Goal: Information Seeking & Learning: Understand process/instructions

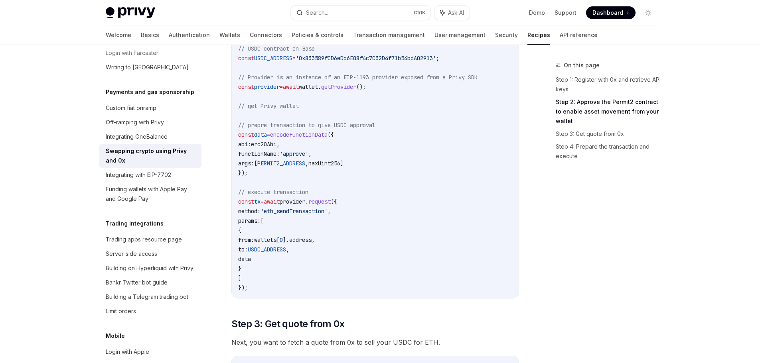
scroll to position [359, 0]
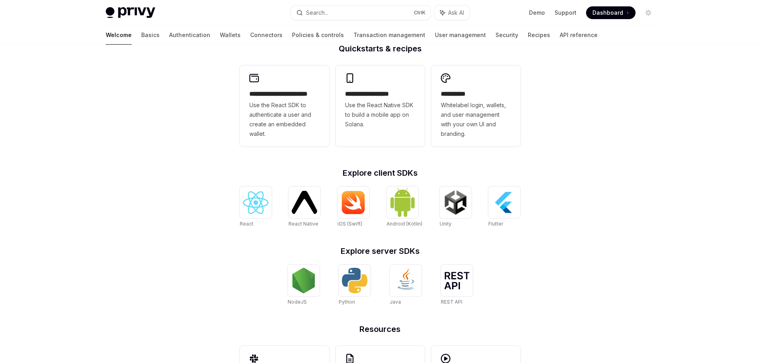
scroll to position [271, 0]
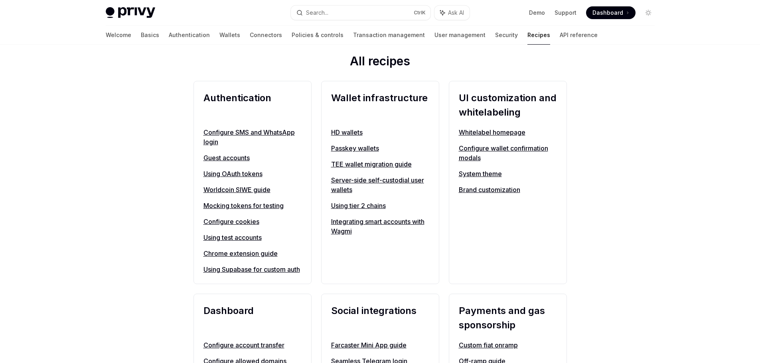
scroll to position [279, 0]
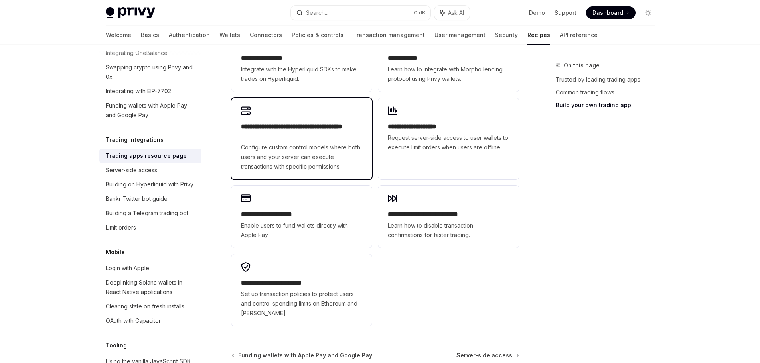
scroll to position [559, 0]
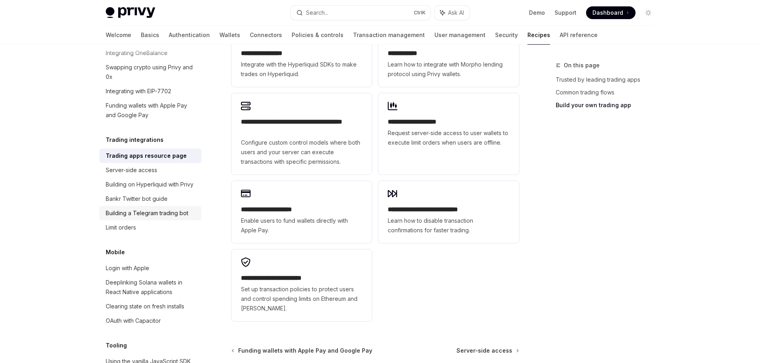
click at [155, 218] on div "Building a Telegram trading bot" at bounding box center [147, 214] width 83 height 10
type textarea "*"
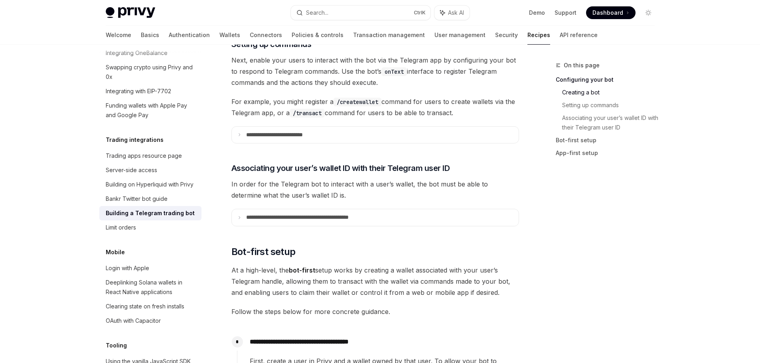
scroll to position [359, 0]
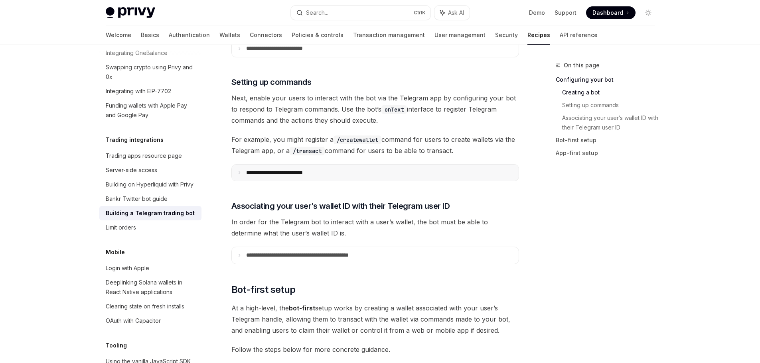
click at [235, 171] on summary "**********" at bounding box center [375, 173] width 287 height 17
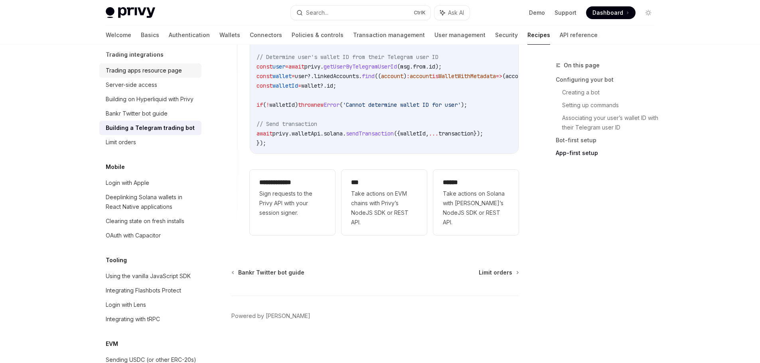
scroll to position [838, 0]
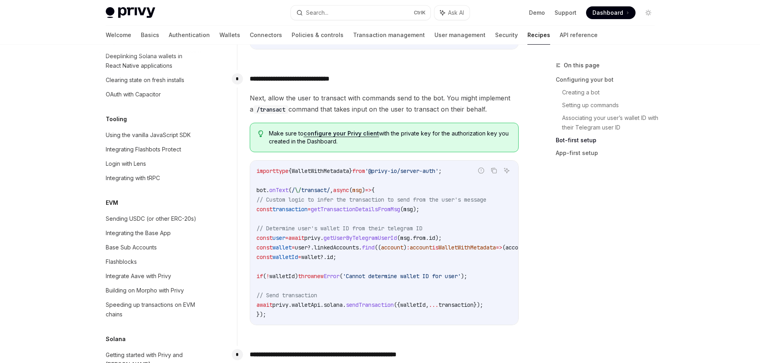
scroll to position [958, 0]
click at [325, 168] on span "WalletWithMetadata" at bounding box center [320, 171] width 57 height 7
click at [395, 209] on span "getTransactionDetailsFromMsg" at bounding box center [355, 209] width 89 height 7
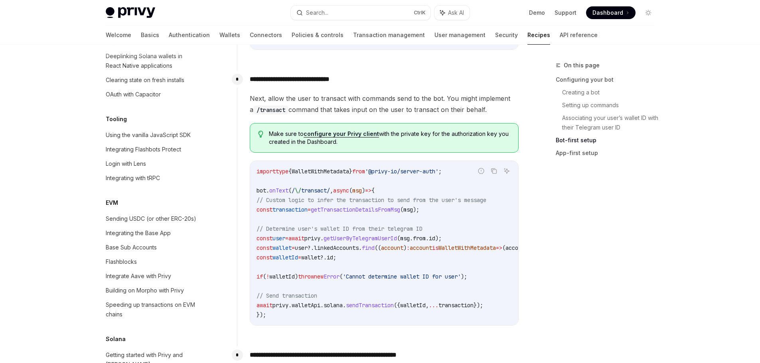
click at [413, 211] on span "msg" at bounding box center [408, 209] width 10 height 7
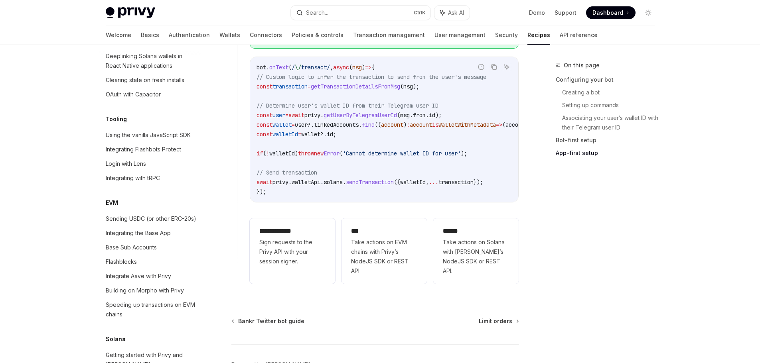
scroll to position [1875, 0]
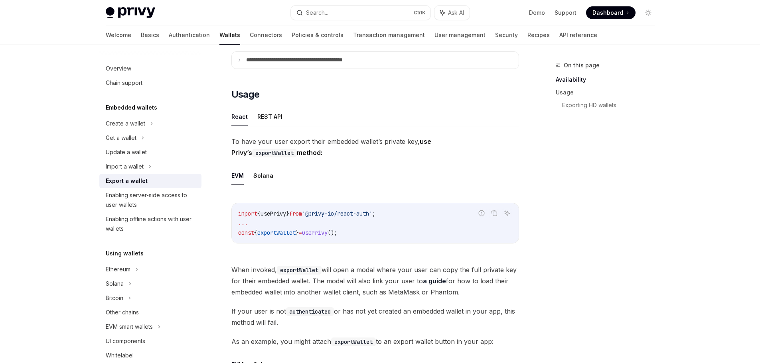
scroll to position [199, 0]
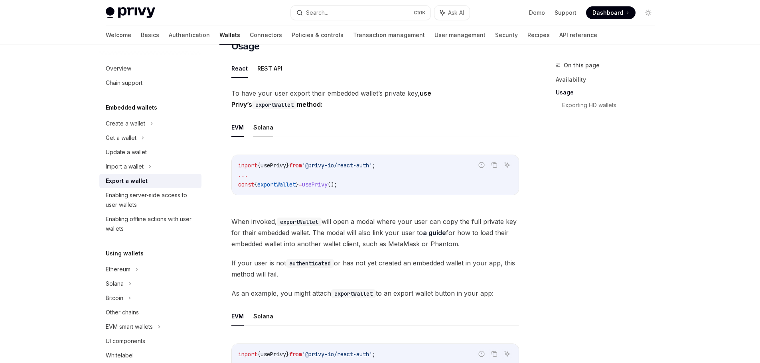
click at [261, 130] on button "Solana" at bounding box center [263, 127] width 20 height 19
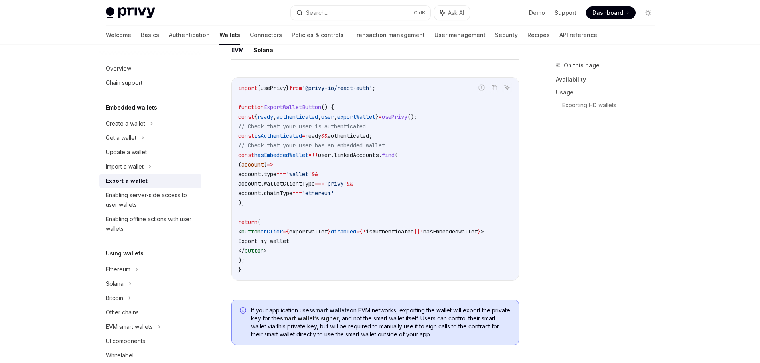
scroll to position [439, 0]
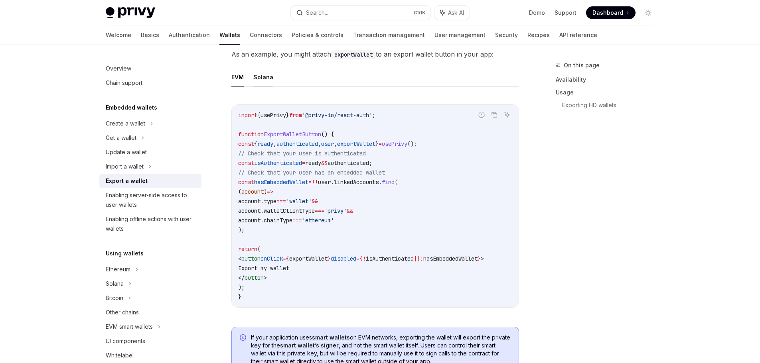
click at [264, 81] on button "Solana" at bounding box center [263, 77] width 20 height 19
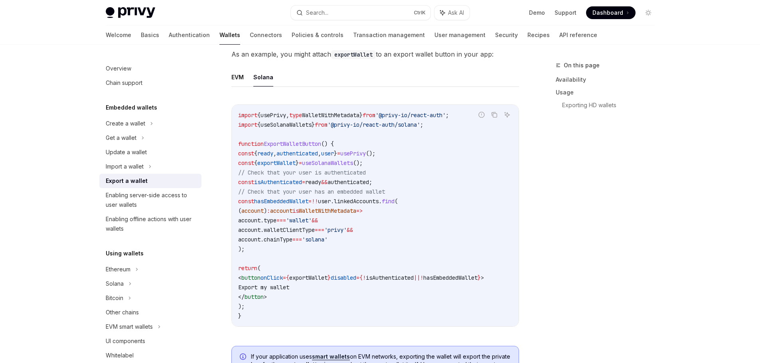
type textarea "*"
drag, startPoint x: 716, startPoint y: 110, endPoint x: 711, endPoint y: 116, distance: 7.7
click at [715, 111] on div "Privy Docs home page Search... Ctrl K Ask AI Demo Support Dashboard Dashboard S…" at bounding box center [380, 149] width 760 height 1176
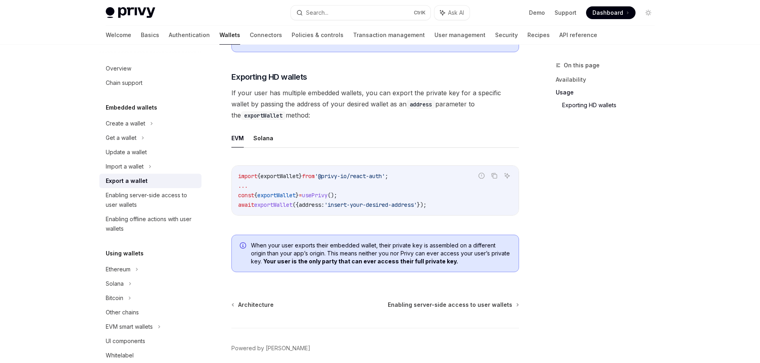
scroll to position [798, 0]
